Goal: Book appointment/travel/reservation

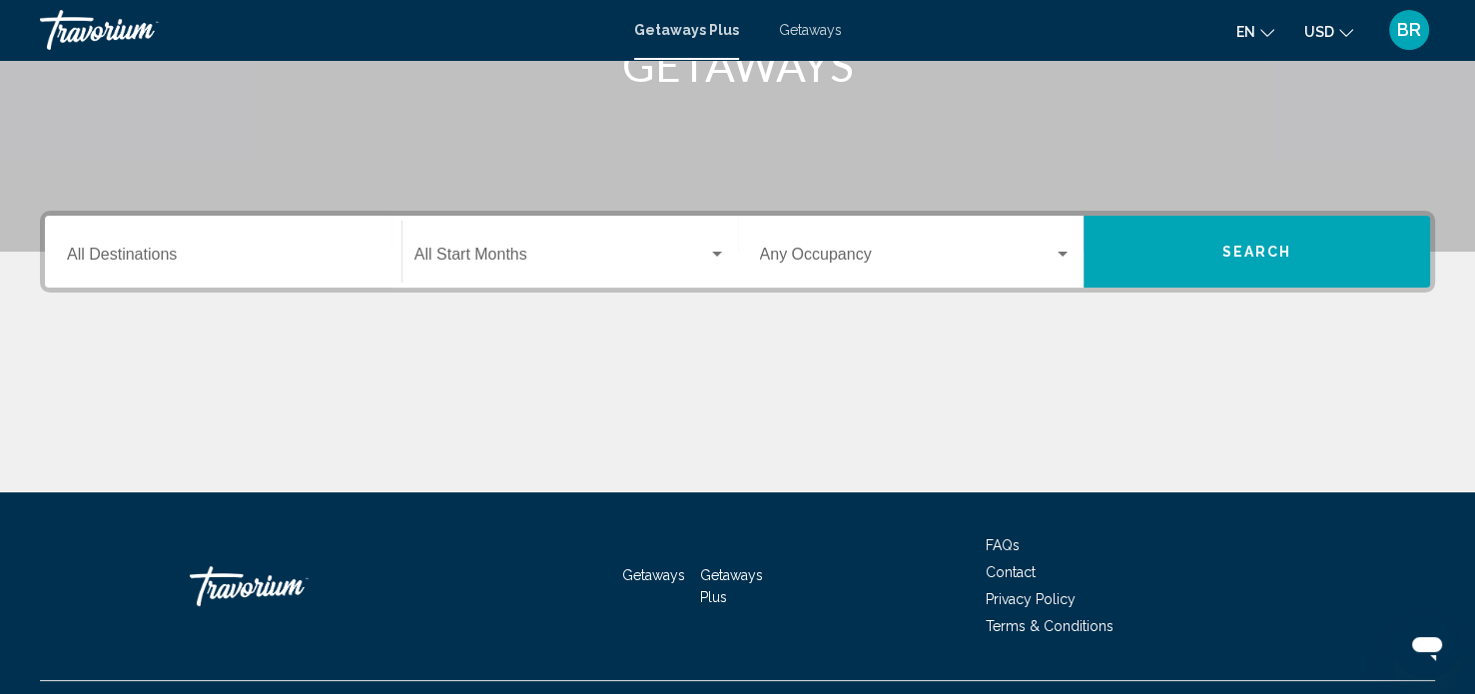
scroll to position [360, 0]
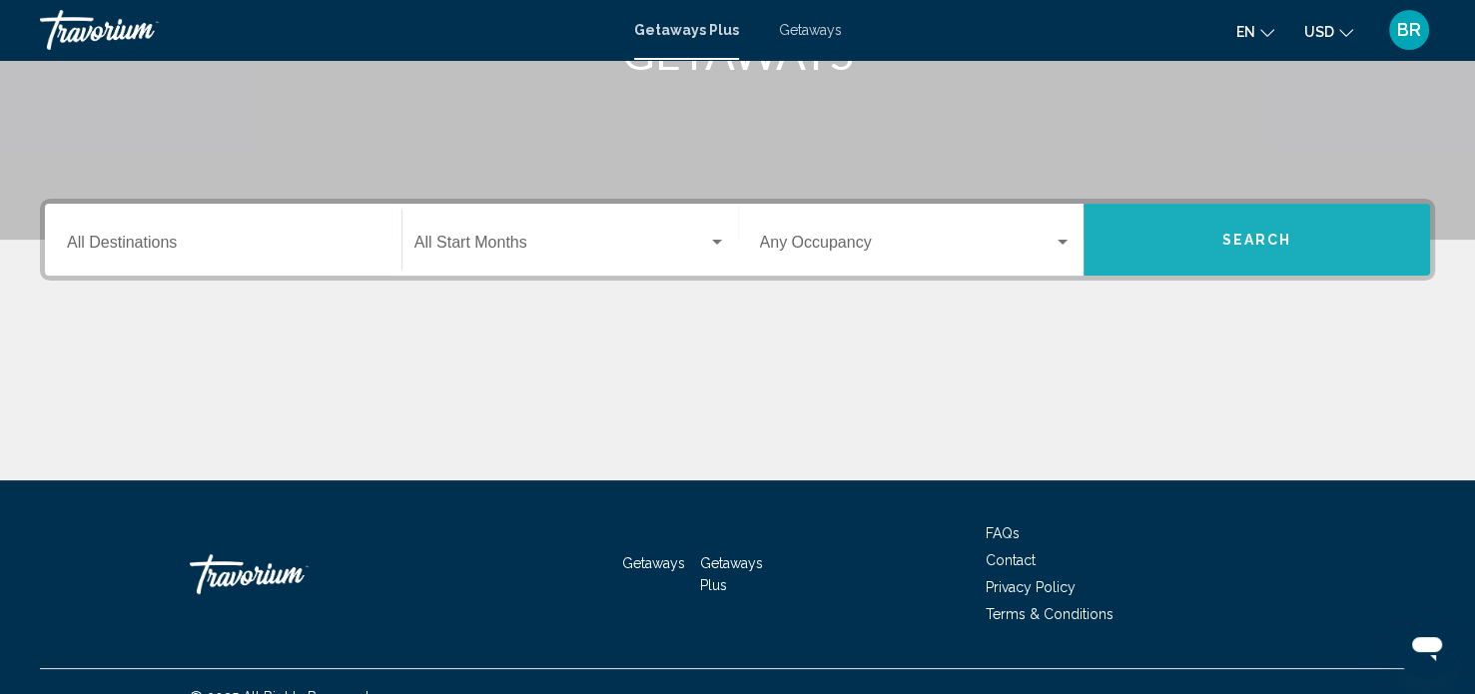
click at [1240, 248] on button "Search" at bounding box center [1257, 240] width 347 height 72
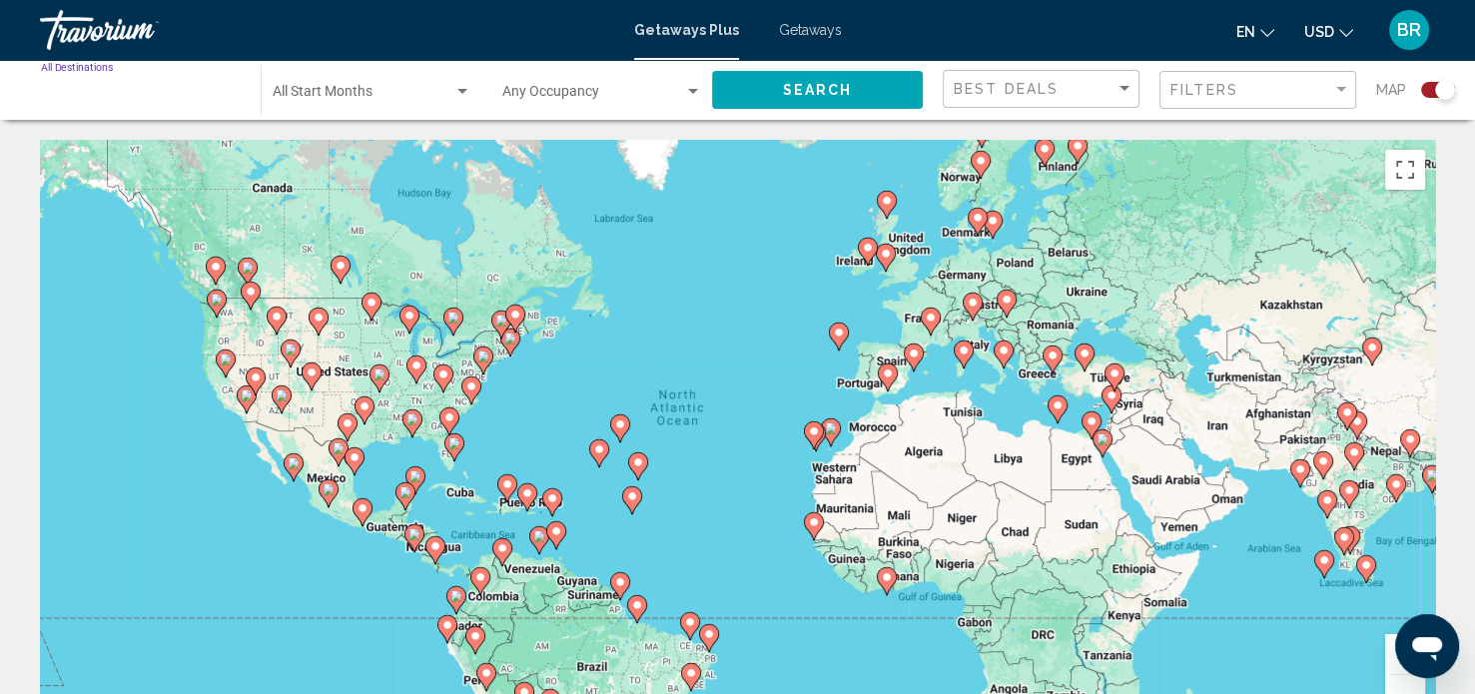
click at [156, 97] on input "Destination All Destinations" at bounding box center [141, 96] width 200 height 16
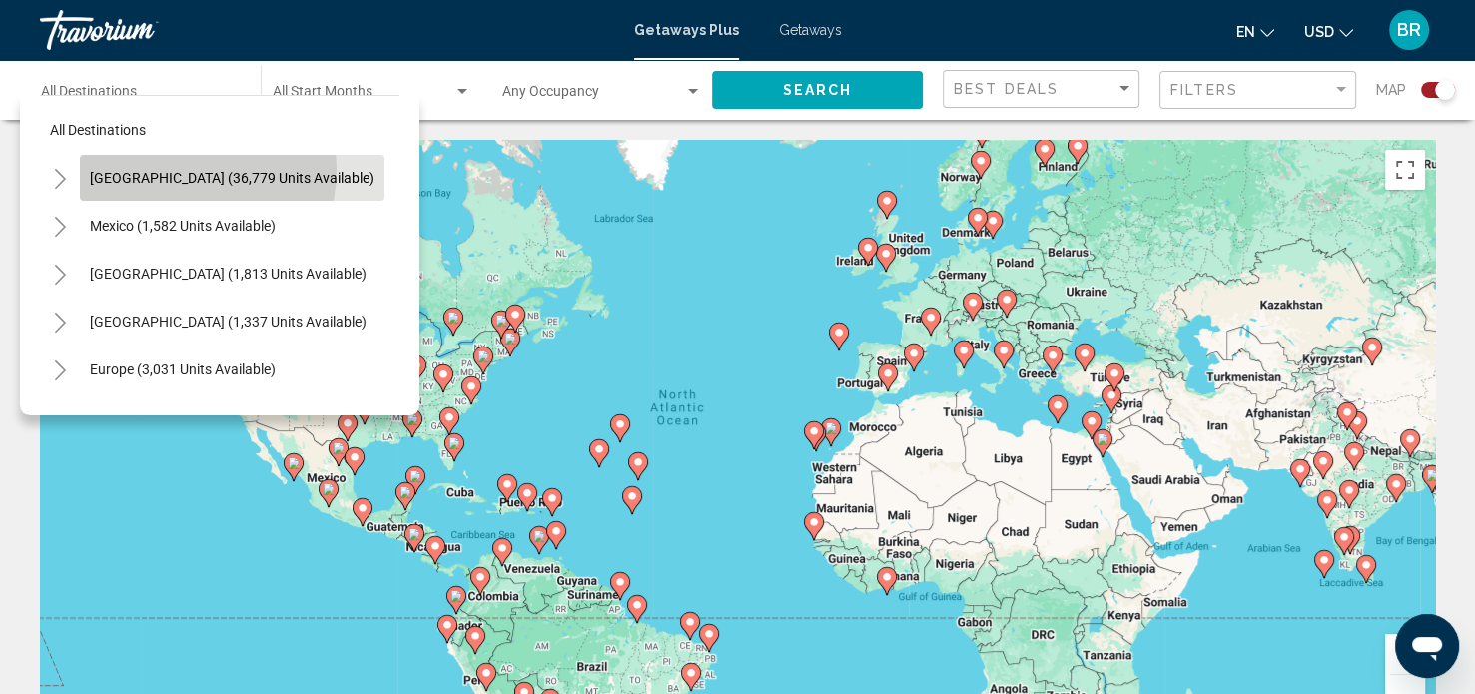
click at [184, 170] on span "[GEOGRAPHIC_DATA] (36,779 units available)" at bounding box center [232, 178] width 285 height 16
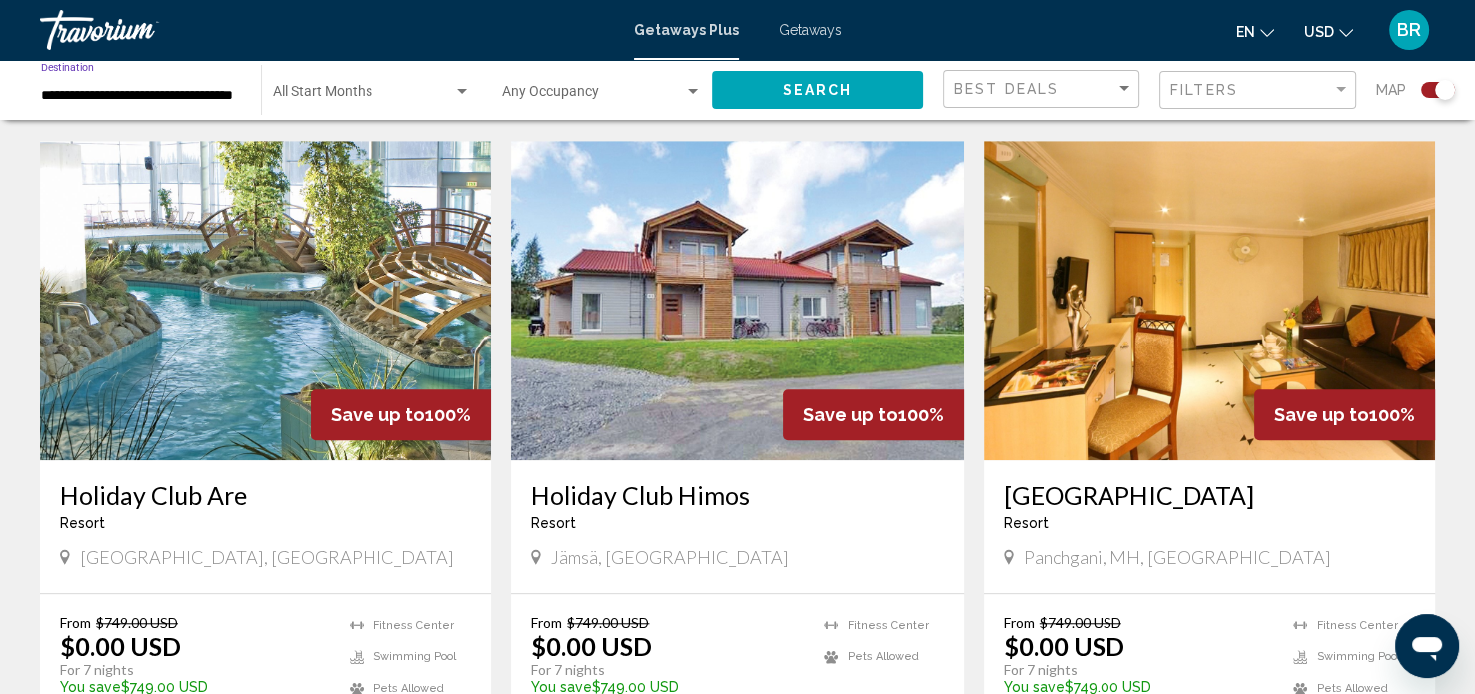
scroll to position [1491, 0]
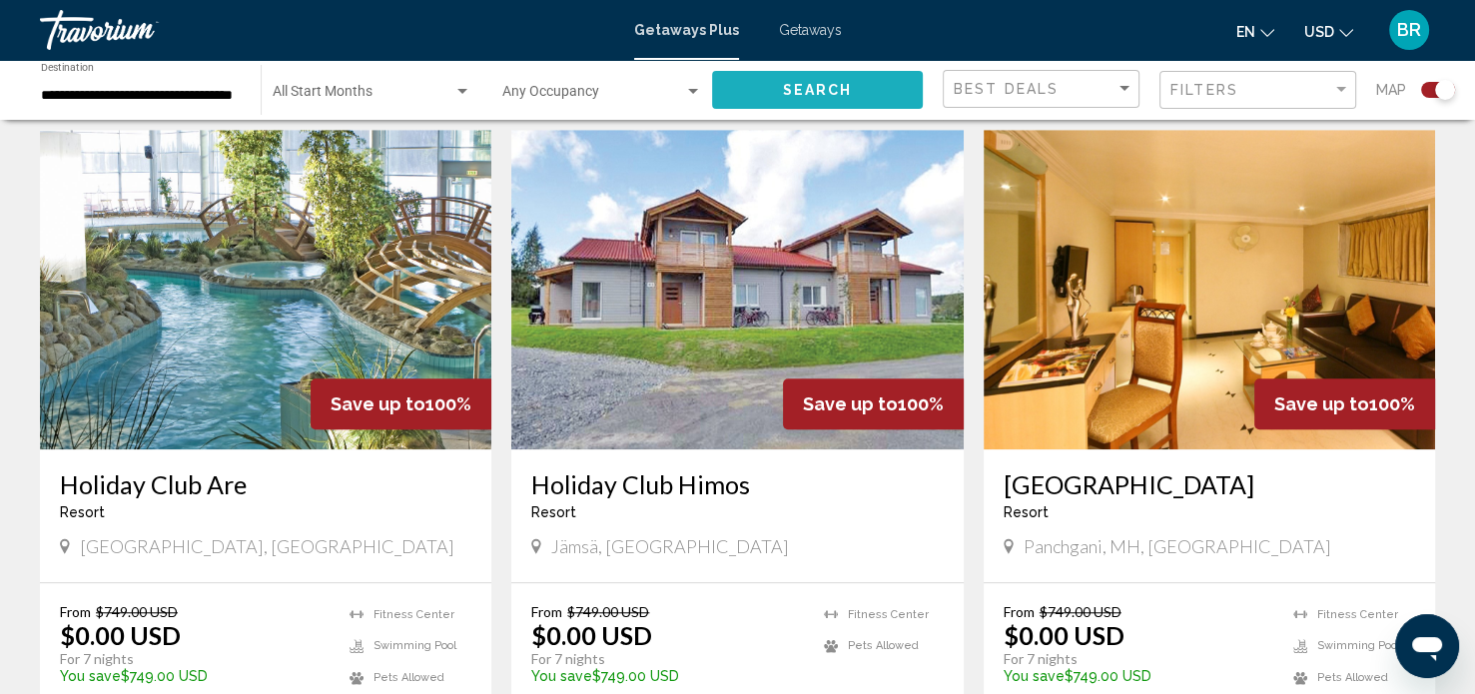
click at [817, 95] on span "Search" at bounding box center [818, 91] width 70 height 16
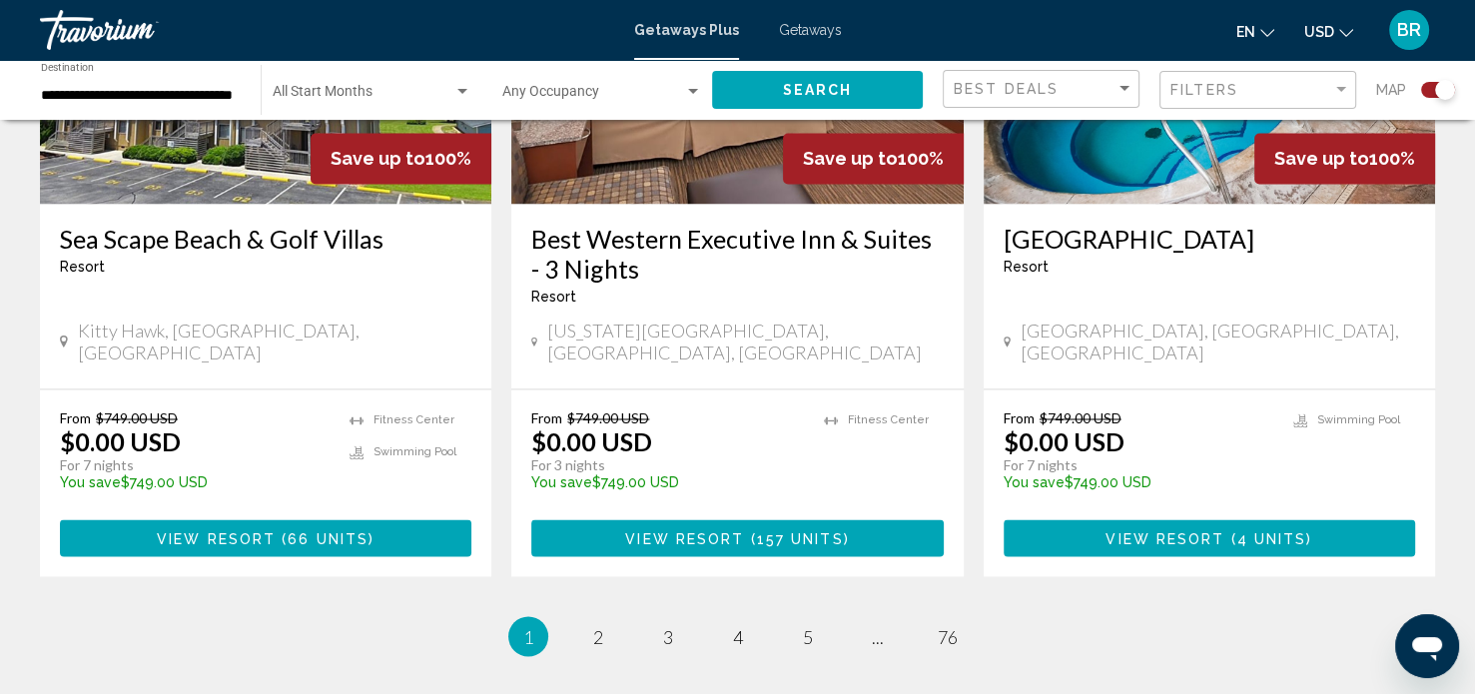
scroll to position [3182, 0]
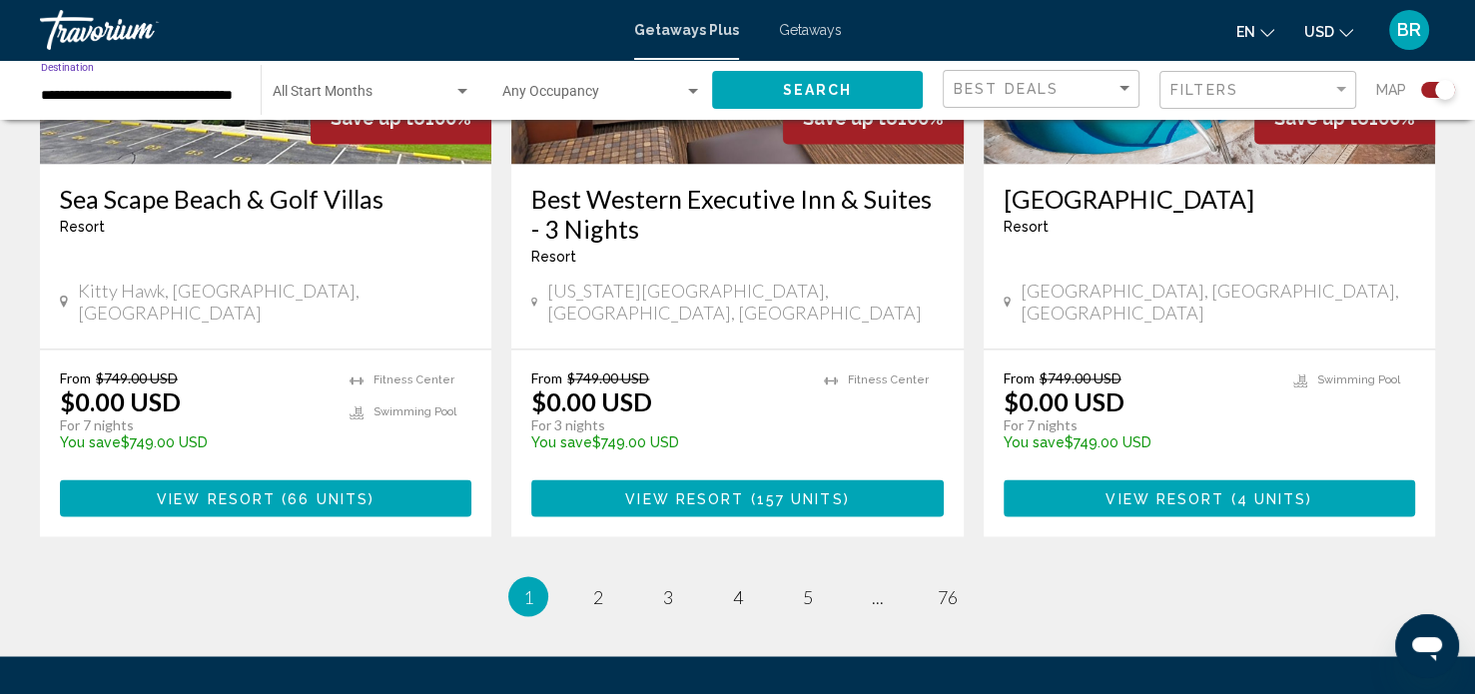
click at [227, 99] on input "**********" at bounding box center [141, 96] width 200 height 16
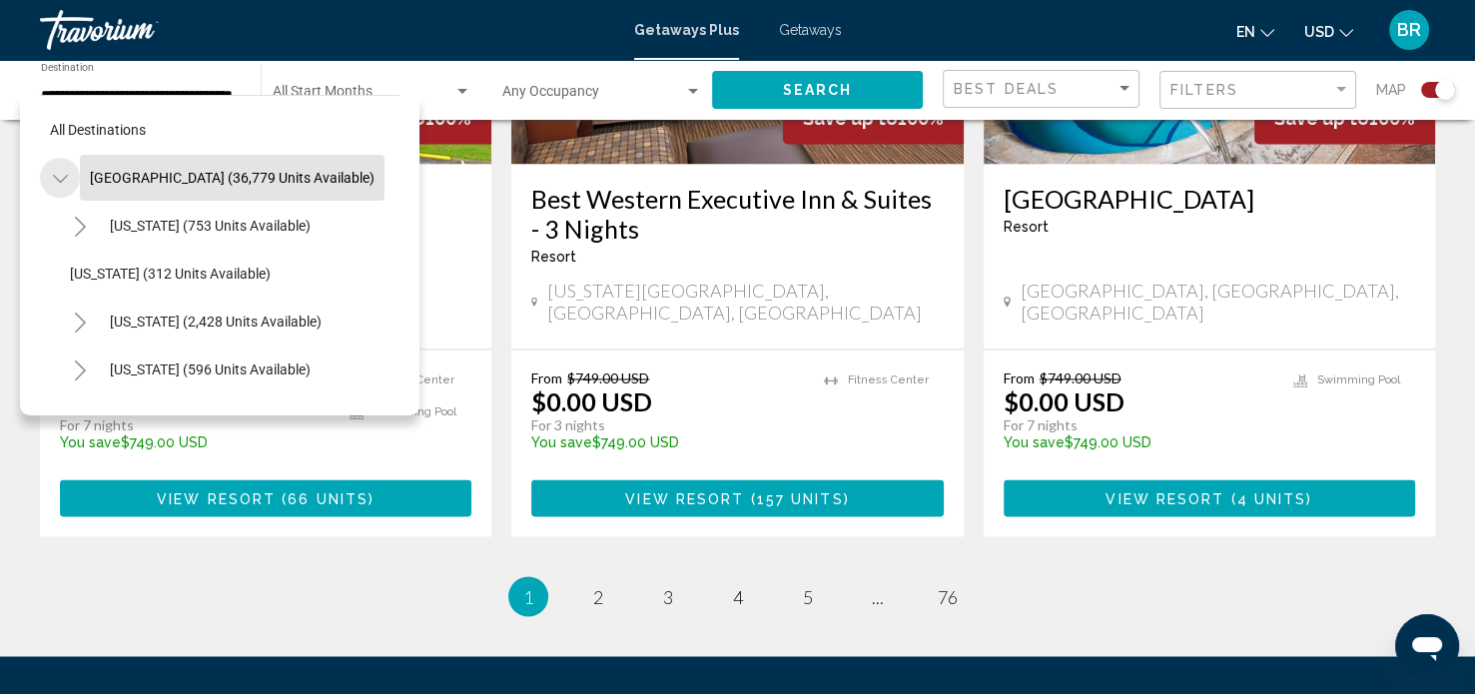
click at [56, 186] on icon "Toggle United States (36,779 units available)" at bounding box center [60, 179] width 15 height 20
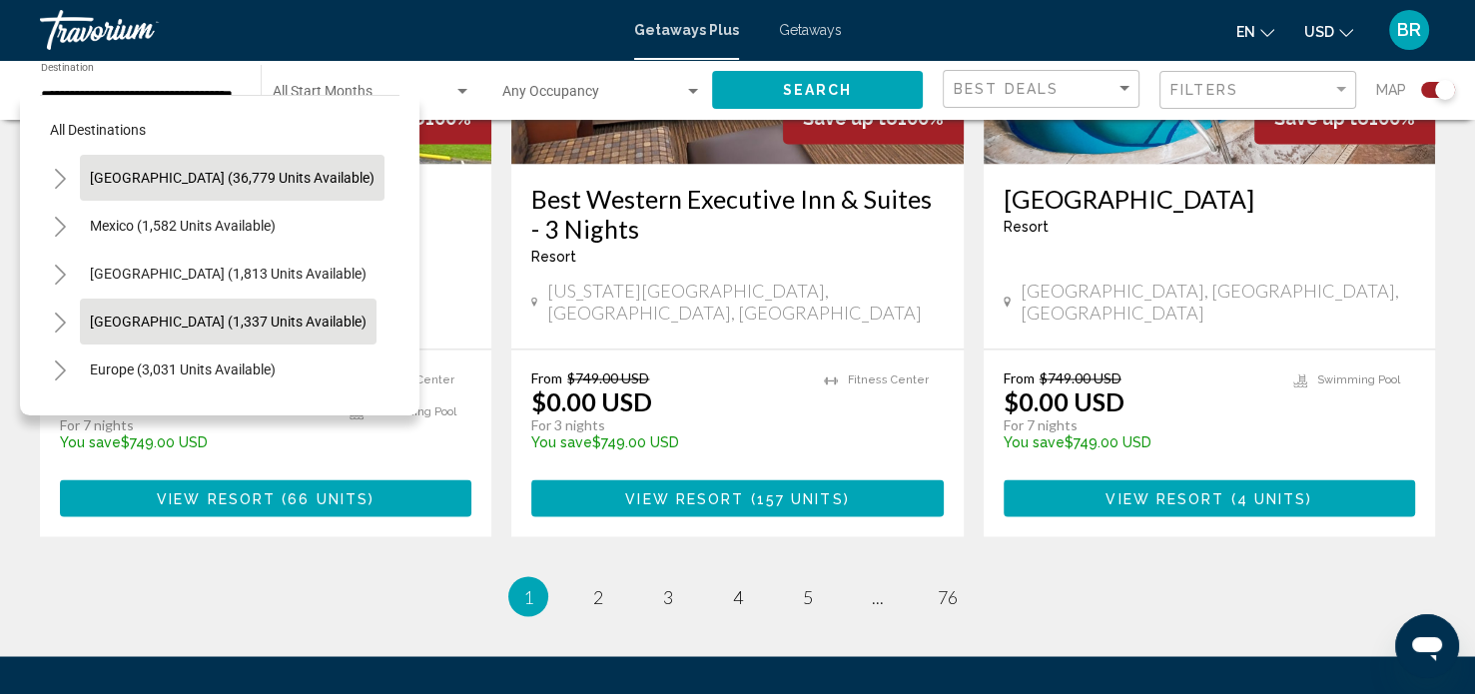
click at [240, 317] on span "[GEOGRAPHIC_DATA] (1,337 units available)" at bounding box center [228, 322] width 277 height 16
type input "**********"
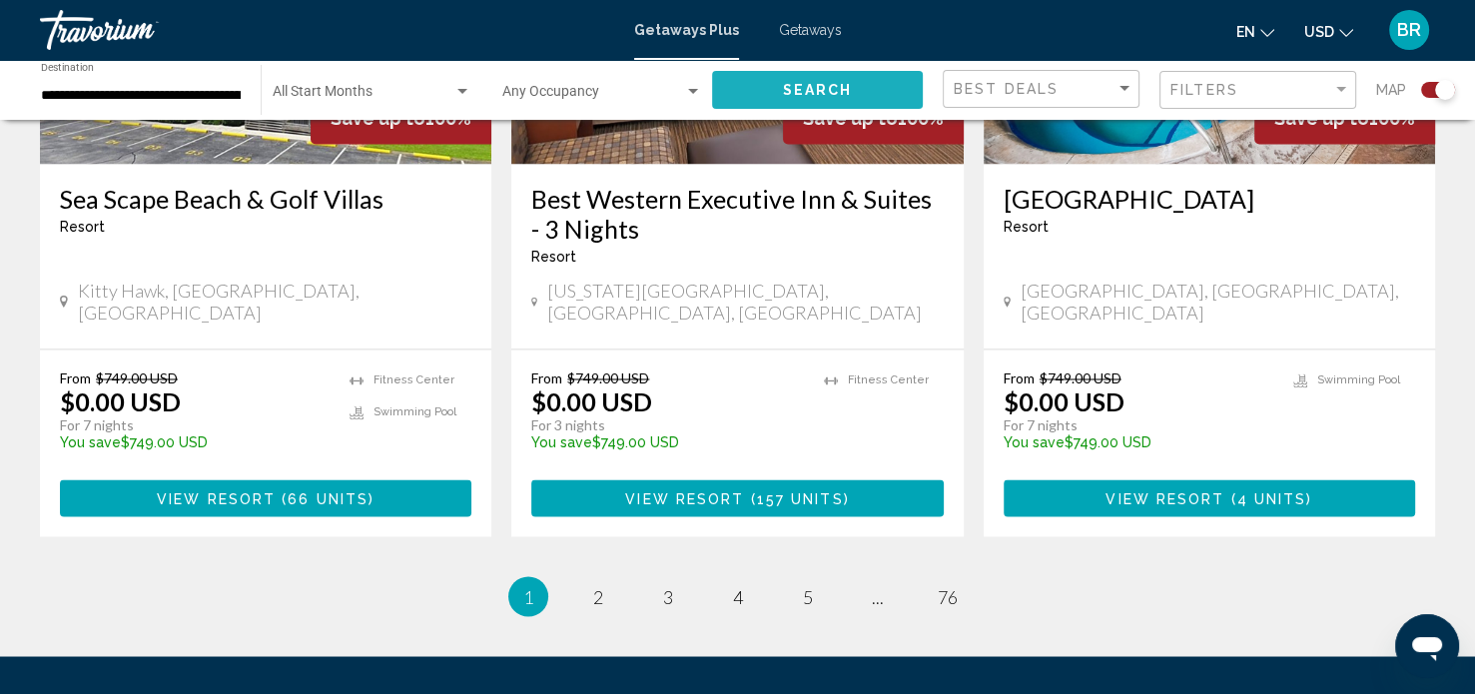
click at [779, 101] on button "Search" at bounding box center [817, 89] width 211 height 37
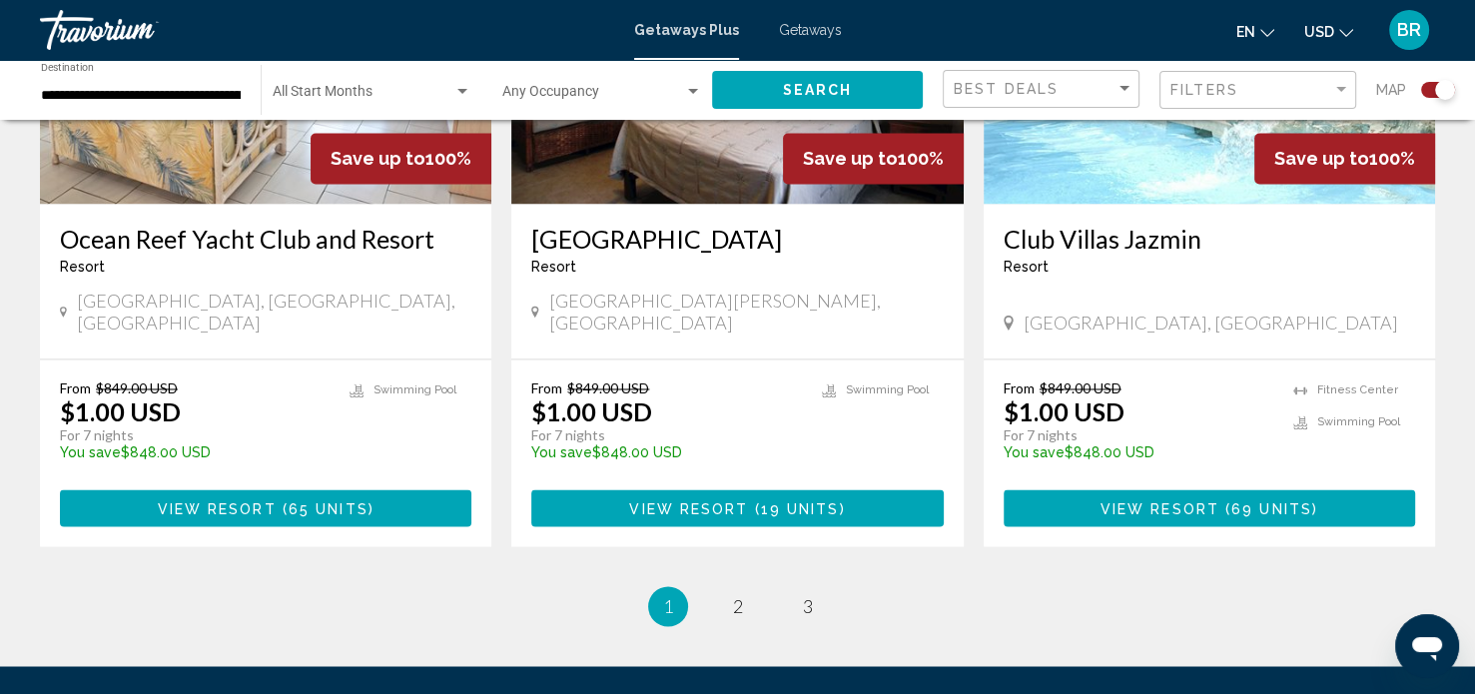
scroll to position [3076, 0]
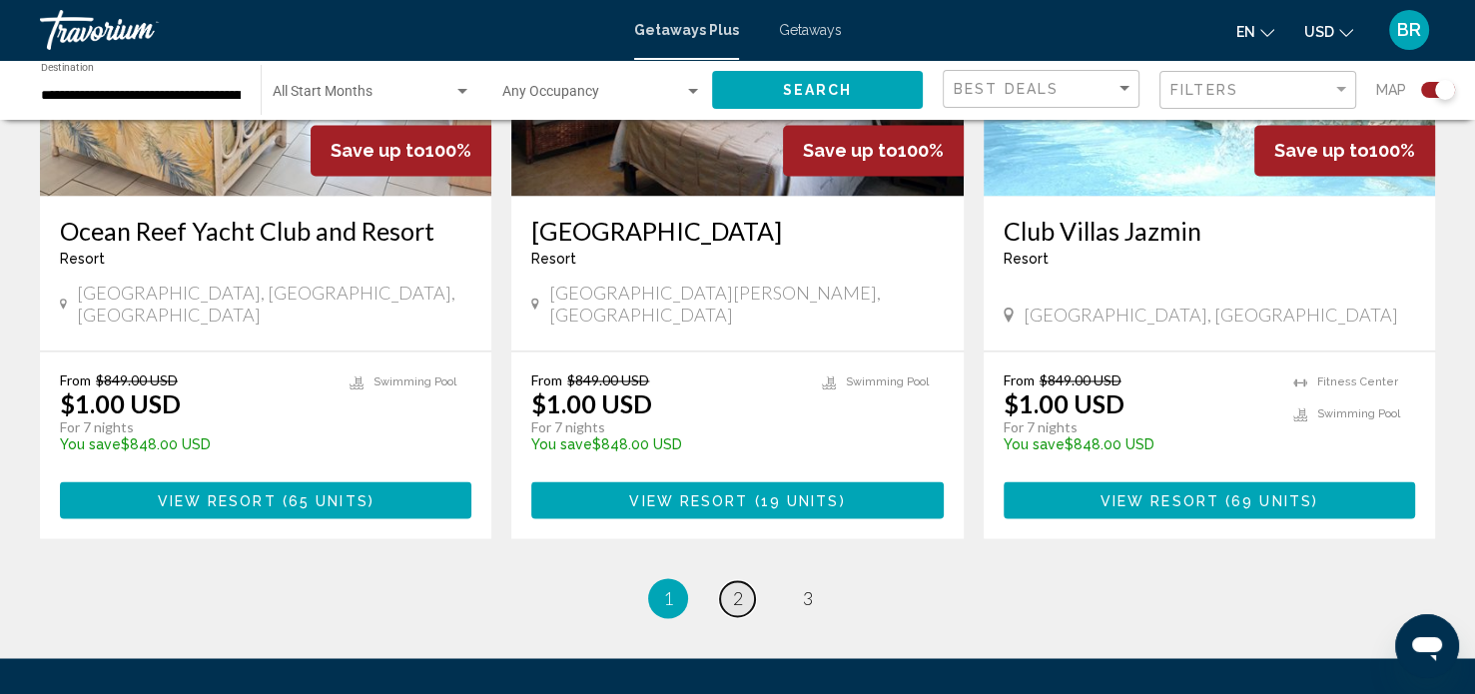
click at [738, 587] on span "2" at bounding box center [738, 598] width 10 height 22
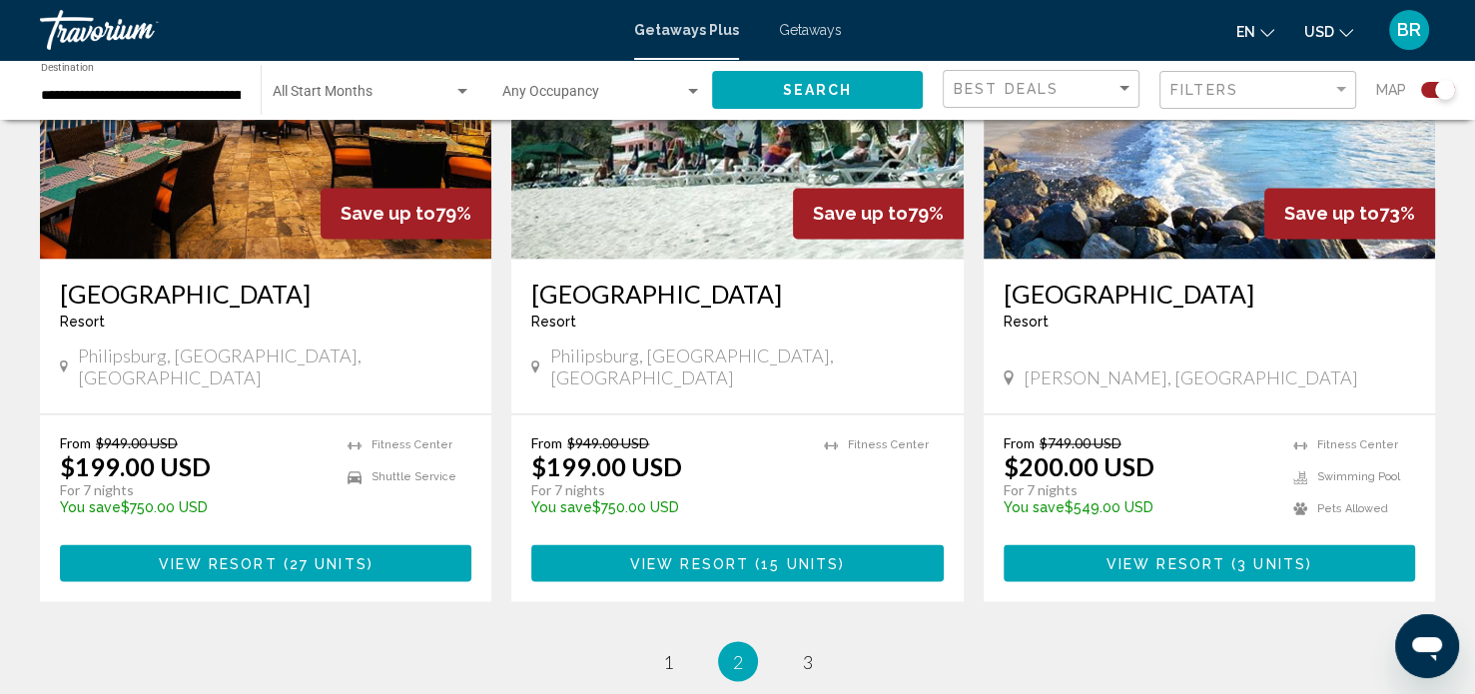
scroll to position [3090, 0]
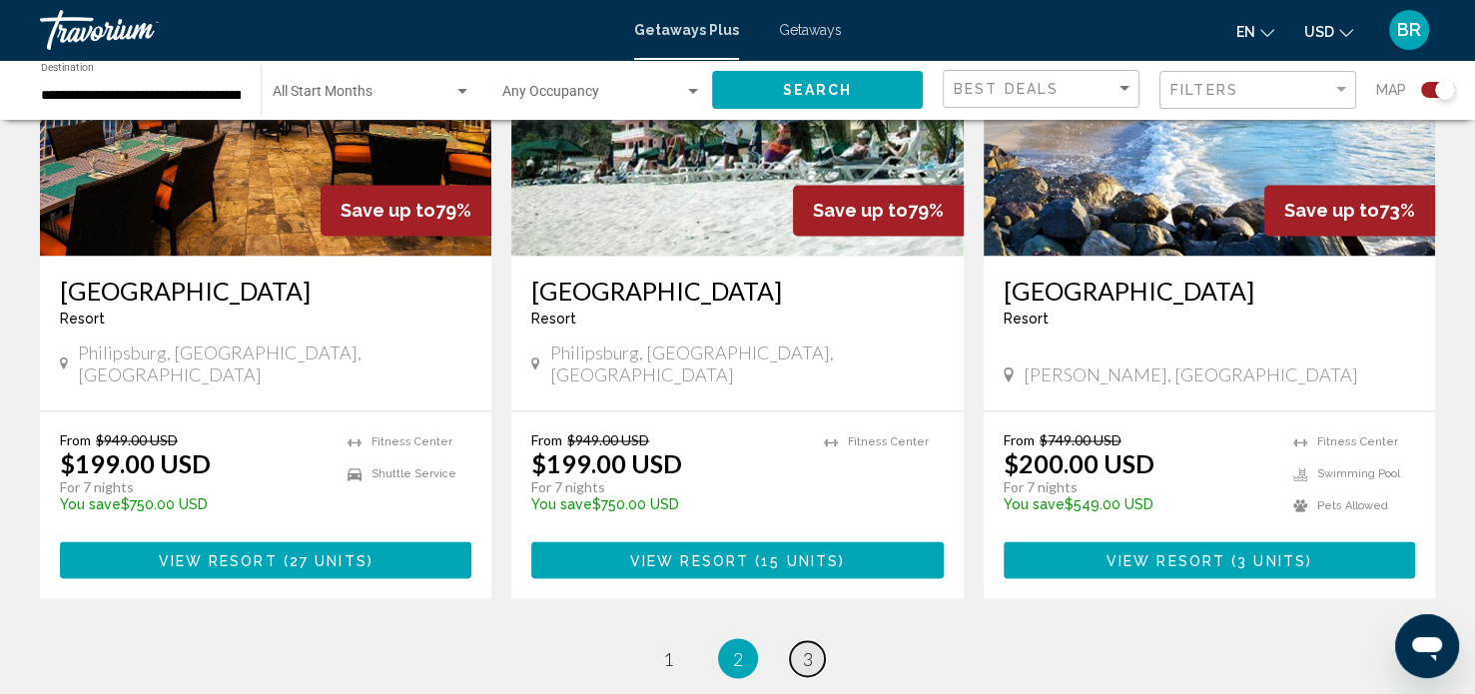
click at [815, 641] on link "page 3" at bounding box center [807, 658] width 35 height 35
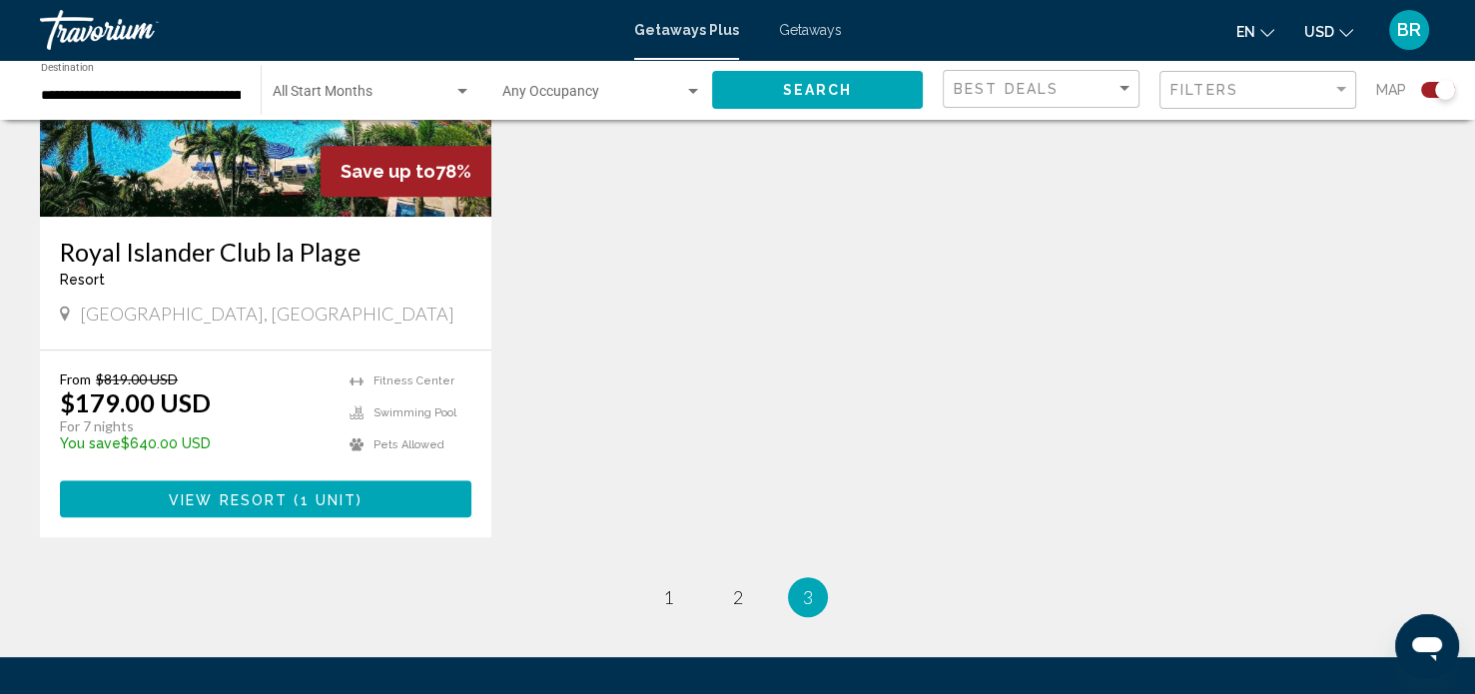
scroll to position [972, 0]
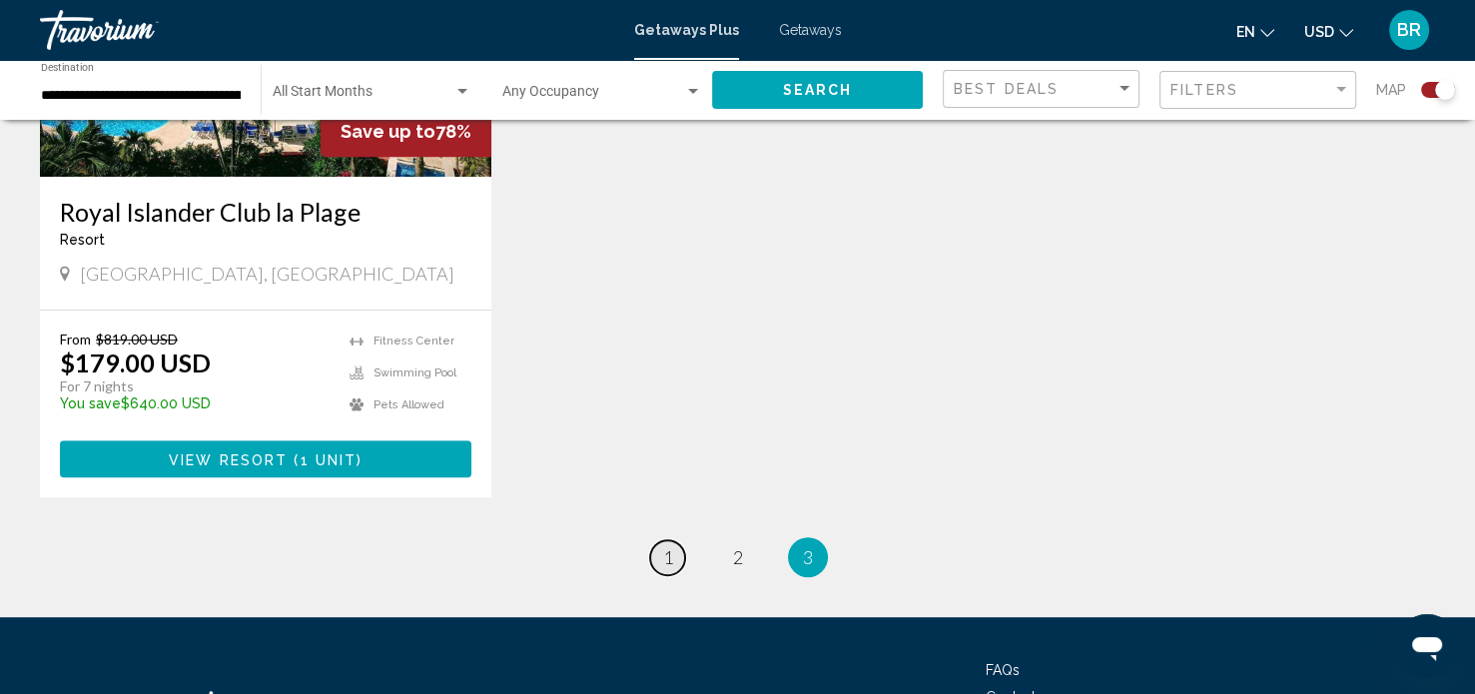
click at [659, 554] on link "page 1" at bounding box center [667, 557] width 35 height 35
